Goal: Task Accomplishment & Management: Use online tool/utility

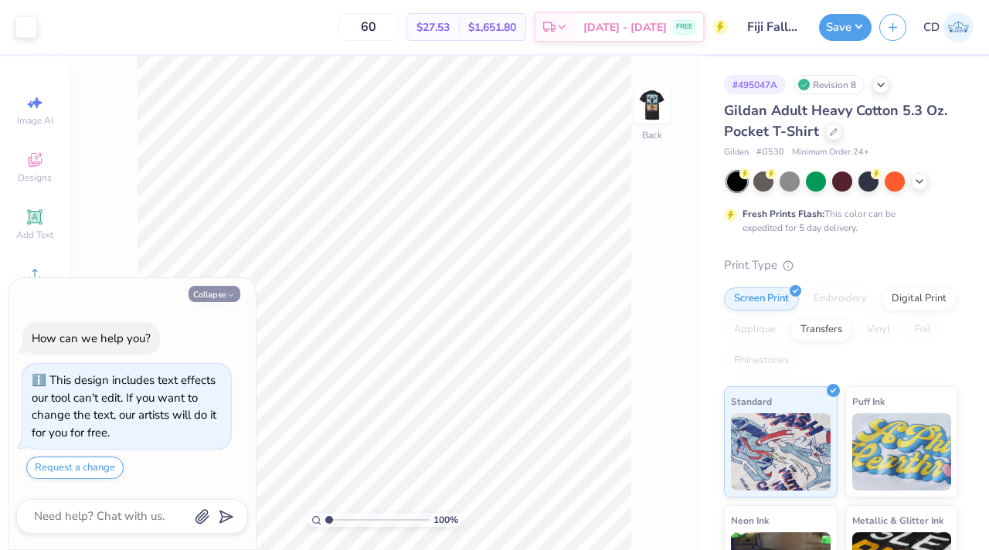
drag, startPoint x: 654, startPoint y: 96, endPoint x: 209, endPoint y: 291, distance: 486.8
click at [654, 96] on img at bounding box center [652, 105] width 31 height 31
click at [209, 291] on button "Collapse" at bounding box center [215, 294] width 52 height 16
type textarea "x"
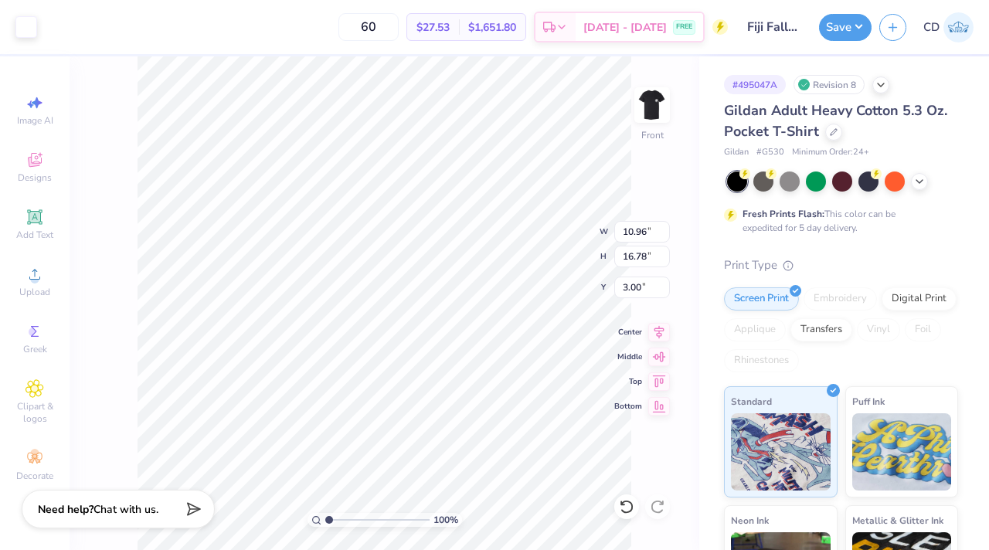
type input "10.96"
type input "16.78"
type input "3.00"
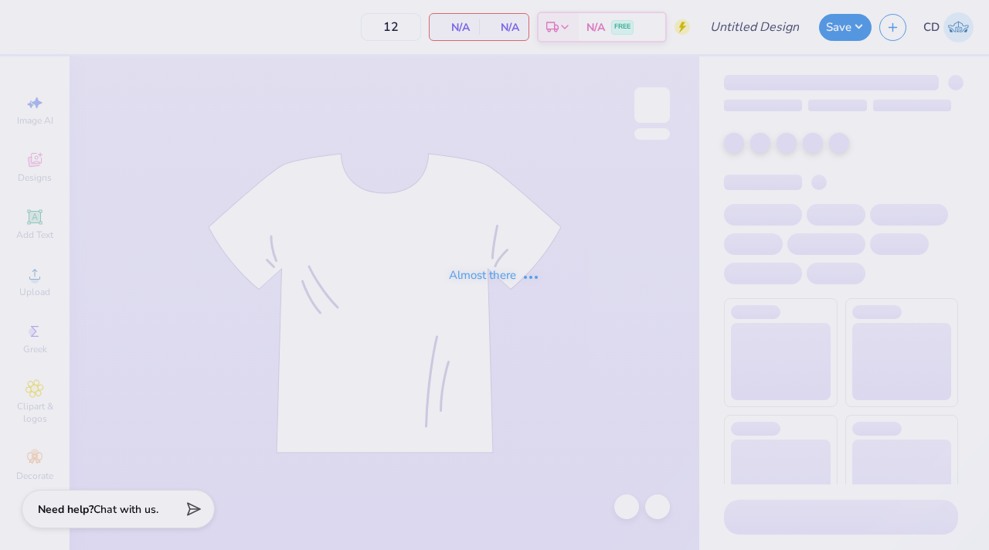
type input "Fiji Fall Rush 25'"
type input "60"
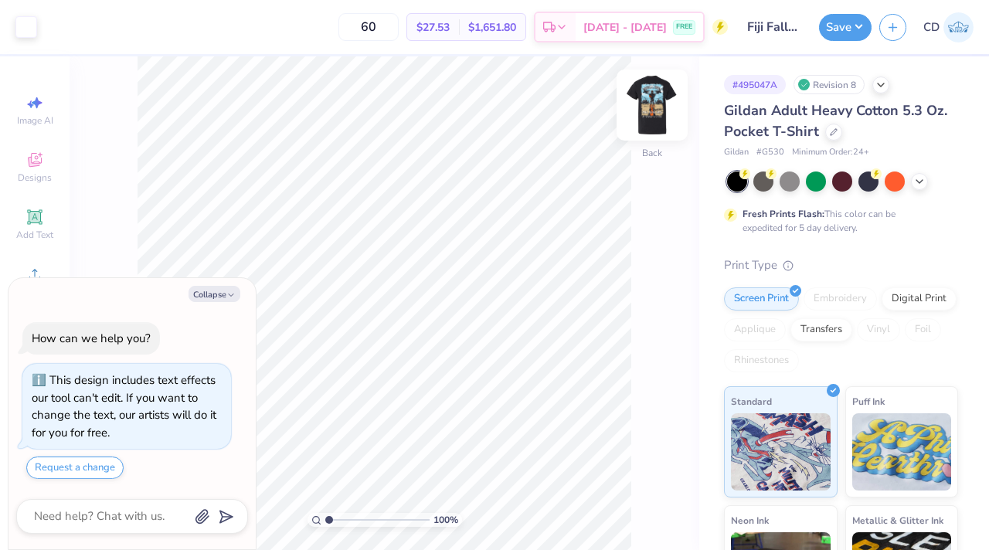
click at [652, 104] on img at bounding box center [652, 105] width 62 height 62
click at [221, 293] on button "Collapse" at bounding box center [215, 294] width 52 height 16
type textarea "x"
click at [634, 111] on div "100 % Back" at bounding box center [385, 303] width 630 height 494
click at [647, 111] on img at bounding box center [652, 105] width 62 height 62
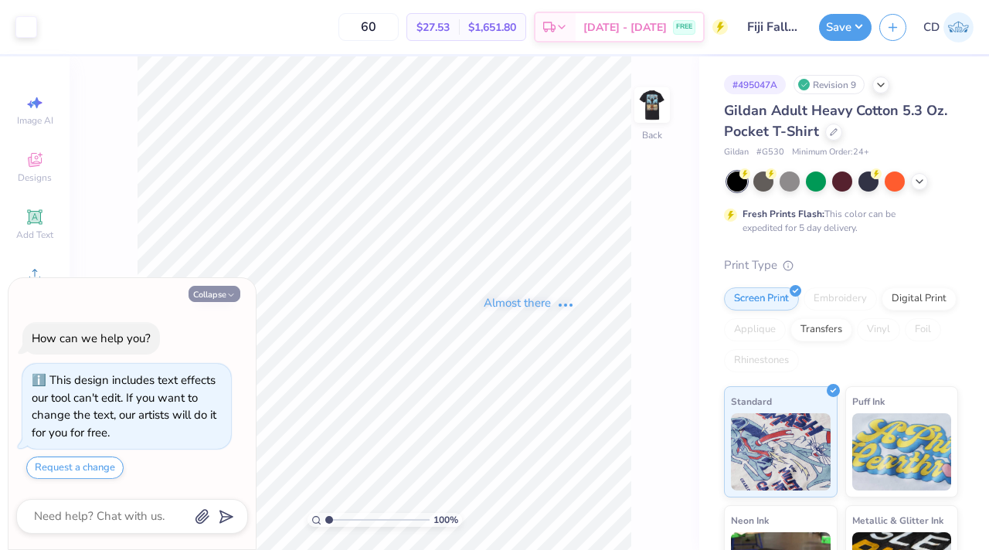
click at [220, 292] on button "Collapse" at bounding box center [215, 294] width 52 height 16
type textarea "x"
